Goal: Transaction & Acquisition: Purchase product/service

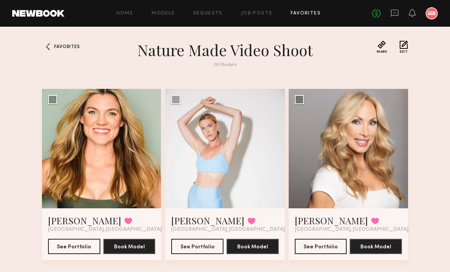
scroll to position [1274, 0]
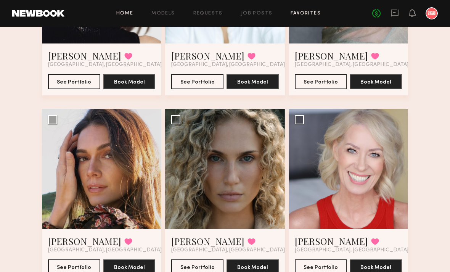
click at [128, 13] on link "Home" at bounding box center [124, 13] width 17 height 5
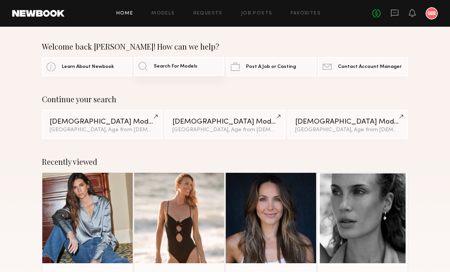
click at [178, 66] on span "Search For Models" at bounding box center [176, 66] width 44 height 5
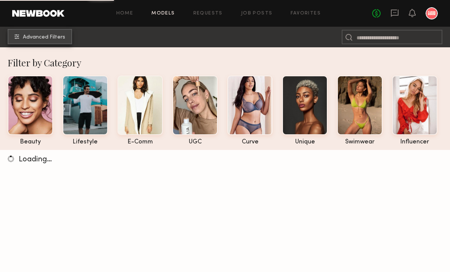
click at [58, 39] on span "Advanced Filters" at bounding box center [44, 37] width 42 height 5
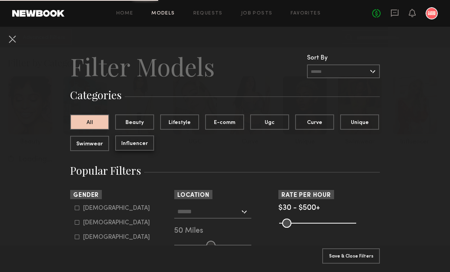
scroll to position [39, 0]
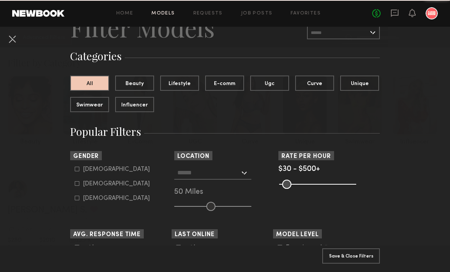
click at [77, 184] on icon at bounding box center [77, 183] width 5 height 5
type input "**"
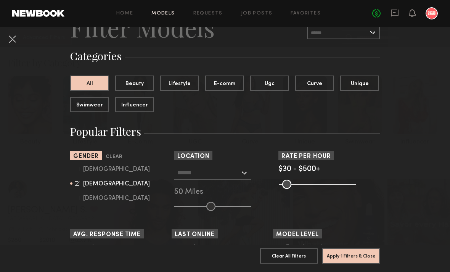
click at [251, 208] on div "[GEOGRAPHIC_DATA], [GEOGRAPHIC_DATA] [US_STATE][GEOGRAPHIC_DATA], [GEOGRAPHIC_D…" at bounding box center [224, 188] width 101 height 45
click at [243, 172] on div at bounding box center [212, 173] width 77 height 14
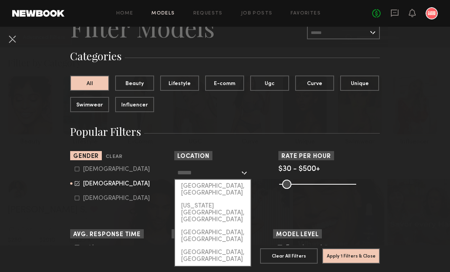
click at [230, 187] on div "[GEOGRAPHIC_DATA], [GEOGRAPHIC_DATA]" at bounding box center [212, 189] width 75 height 20
type input "**********"
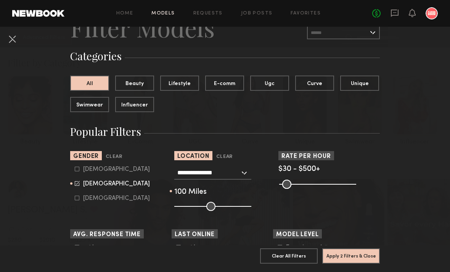
drag, startPoint x: 211, startPoint y: 207, endPoint x: 259, endPoint y: 210, distance: 48.1
type input "***"
click at [259, 210] on div "**********" at bounding box center [224, 188] width 101 height 45
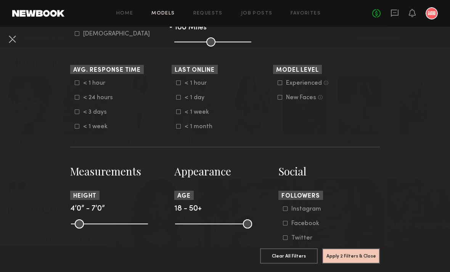
scroll to position [288, 0]
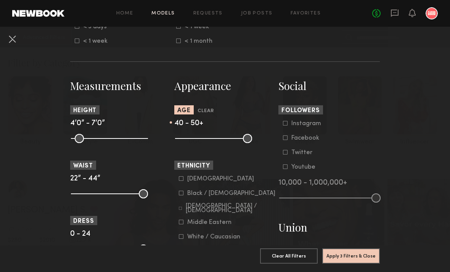
drag, startPoint x: 189, startPoint y: 142, endPoint x: 225, endPoint y: 142, distance: 35.8
type input "**"
click at [225, 142] on input "range" at bounding box center [213, 138] width 77 height 9
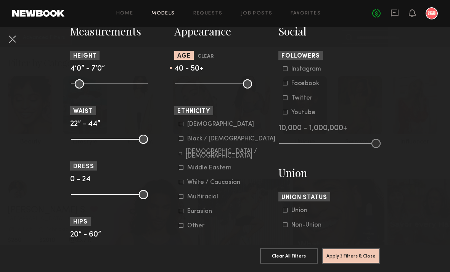
scroll to position [387, 0]
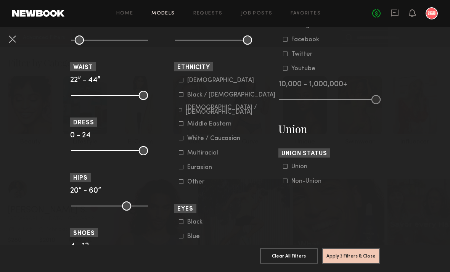
click at [351, 259] on button "Apply 3 Filters & Close" at bounding box center [351, 255] width 58 height 15
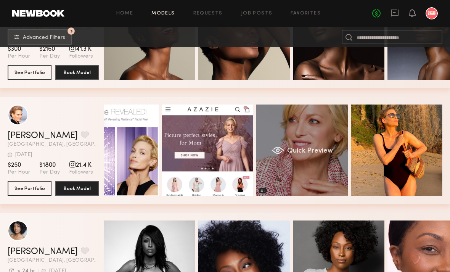
scroll to position [0, 37]
click at [315, 152] on span "Quick Preview" at bounding box center [310, 150] width 46 height 7
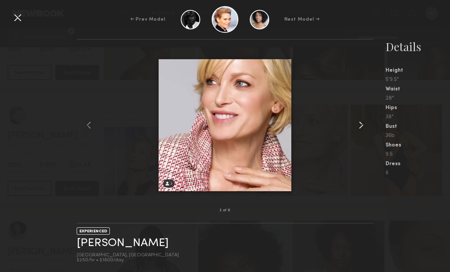
click at [360, 131] on common-icon at bounding box center [361, 125] width 12 height 12
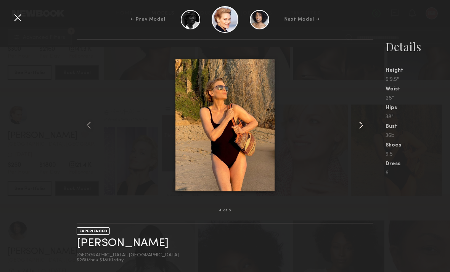
click at [360, 131] on common-icon at bounding box center [361, 125] width 12 height 12
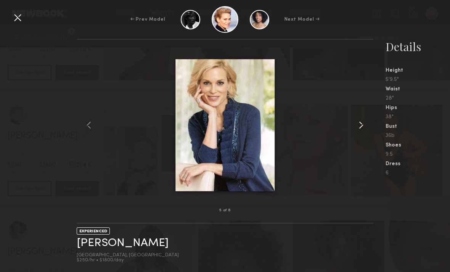
click at [360, 131] on common-icon at bounding box center [361, 125] width 12 height 12
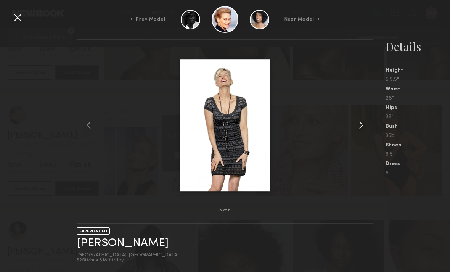
click at [360, 131] on common-icon at bounding box center [361, 125] width 12 height 12
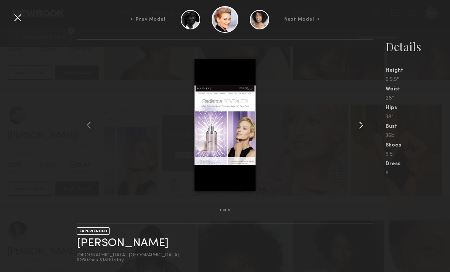
click at [360, 131] on common-icon at bounding box center [361, 125] width 12 height 12
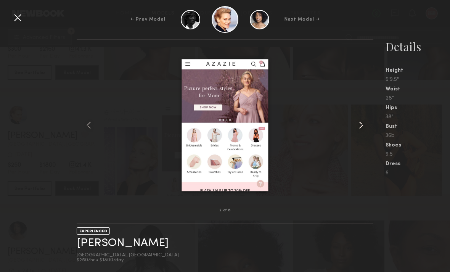
click at [360, 131] on common-icon at bounding box center [361, 125] width 12 height 12
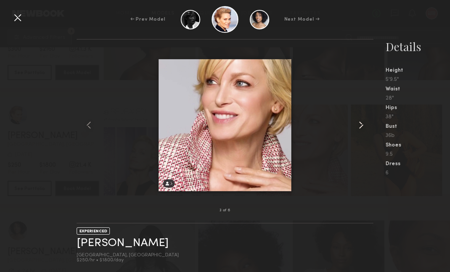
click at [360, 131] on common-icon at bounding box center [361, 125] width 12 height 12
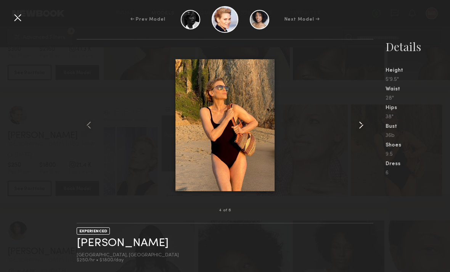
click at [360, 131] on common-icon at bounding box center [361, 125] width 12 height 12
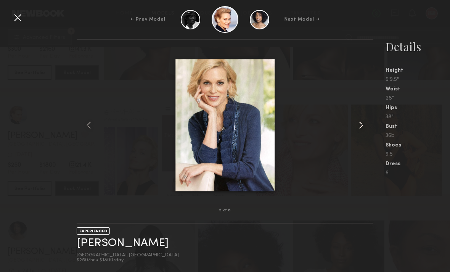
click at [360, 131] on common-icon at bounding box center [361, 125] width 12 height 12
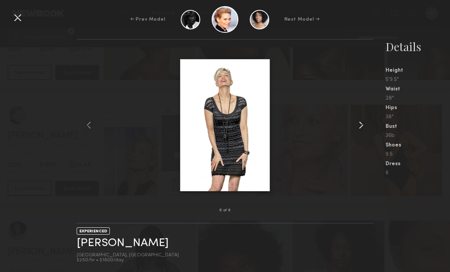
click at [360, 131] on common-icon at bounding box center [361, 125] width 12 height 12
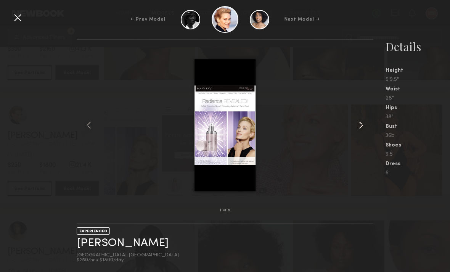
click at [360, 131] on common-icon at bounding box center [361, 125] width 12 height 12
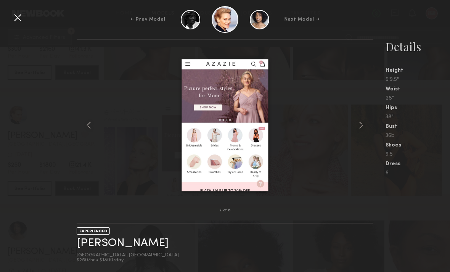
click at [21, 19] on div at bounding box center [17, 17] width 12 height 12
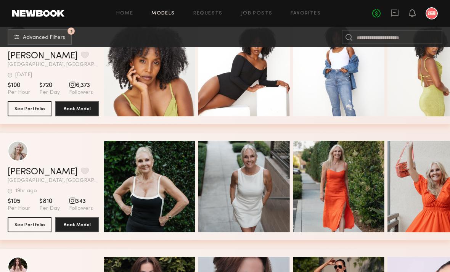
scroll to position [7648, 0]
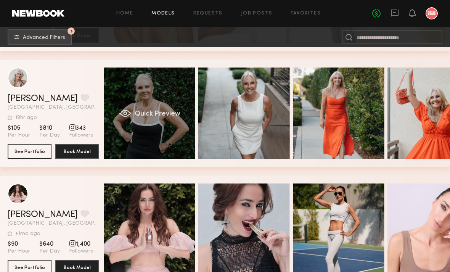
click at [148, 117] on span "Quick Preview" at bounding box center [158, 114] width 46 height 7
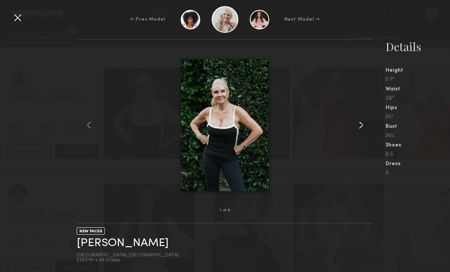
click at [362, 131] on common-icon at bounding box center [361, 125] width 12 height 12
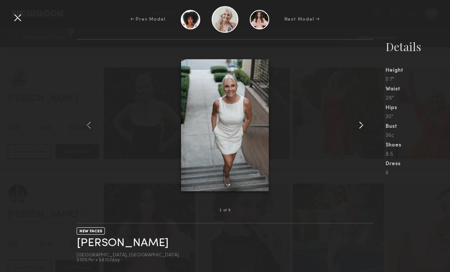
click at [362, 131] on common-icon at bounding box center [361, 125] width 12 height 12
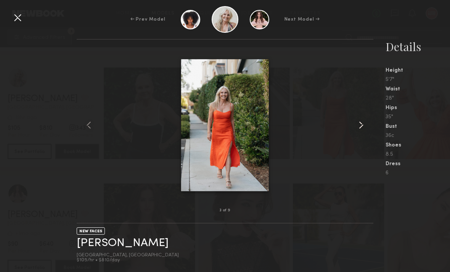
click at [362, 131] on common-icon at bounding box center [361, 125] width 12 height 12
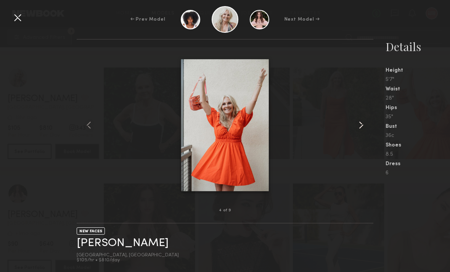
click at [362, 131] on common-icon at bounding box center [361, 125] width 12 height 12
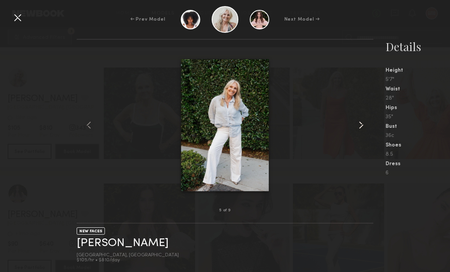
click at [362, 131] on common-icon at bounding box center [361, 125] width 12 height 12
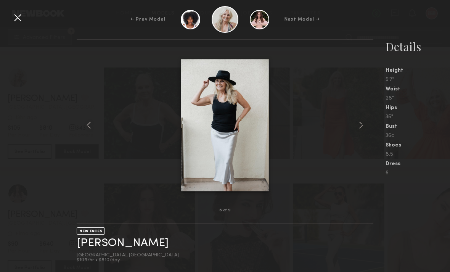
click at [19, 21] on div at bounding box center [17, 17] width 12 height 12
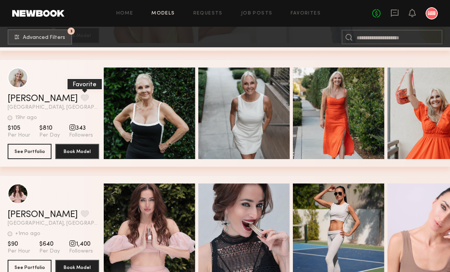
click at [81, 98] on button "grid" at bounding box center [85, 97] width 8 height 7
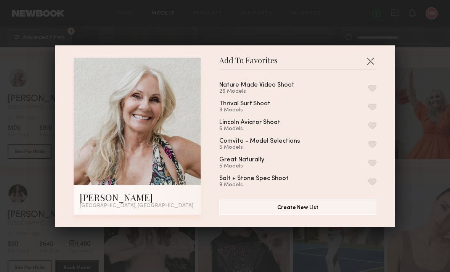
click at [372, 91] on button "button" at bounding box center [372, 88] width 8 height 7
click at [371, 67] on button "button" at bounding box center [370, 61] width 12 height 12
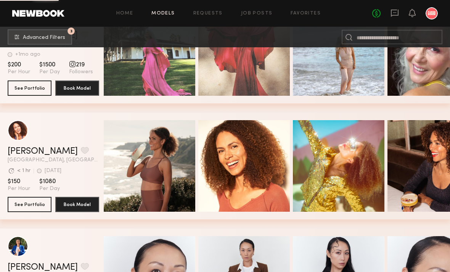
scroll to position [8001, 0]
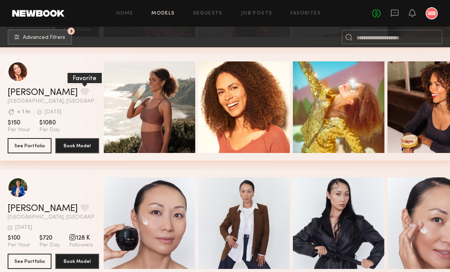
click at [81, 93] on button "grid" at bounding box center [85, 91] width 8 height 7
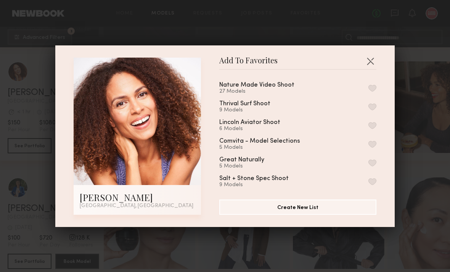
click at [375, 91] on button "button" at bounding box center [372, 88] width 8 height 7
click at [372, 67] on button "button" at bounding box center [370, 61] width 12 height 12
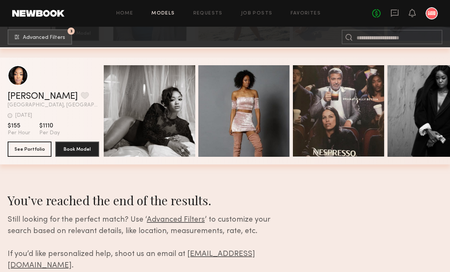
scroll to position [12400, 0]
